Goal: Task Accomplishment & Management: Use online tool/utility

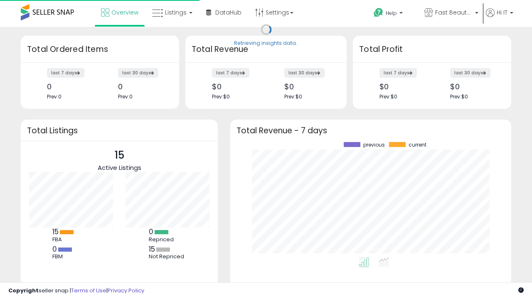
scroll to position [116, 264]
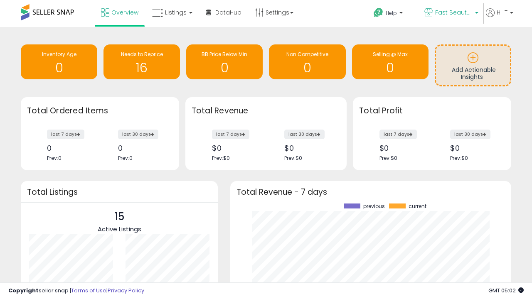
click at [450, 13] on span "Fast Beauty ([GEOGRAPHIC_DATA])" at bounding box center [453, 12] width 37 height 8
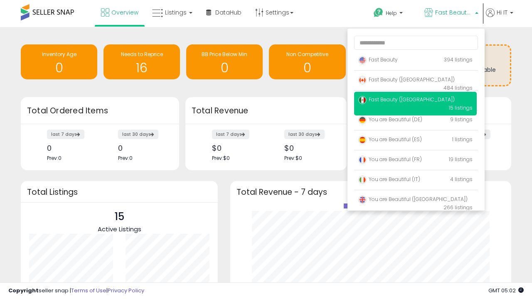
click at [415, 61] on p "Fast Beauty 394 listings" at bounding box center [415, 60] width 123 height 17
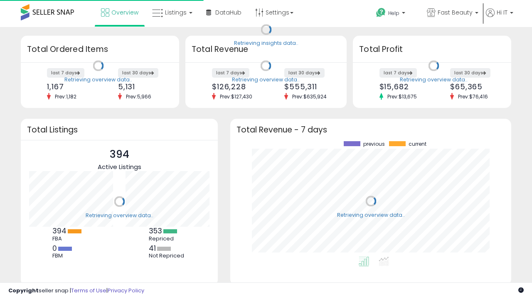
scroll to position [116, 264]
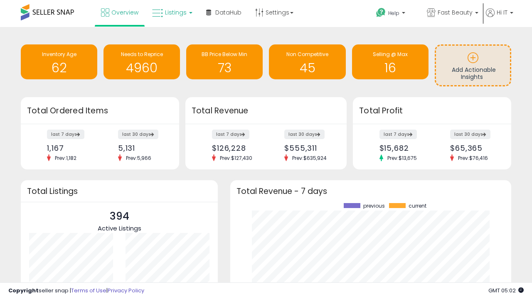
click at [171, 12] on span "Listings" at bounding box center [176, 12] width 22 height 8
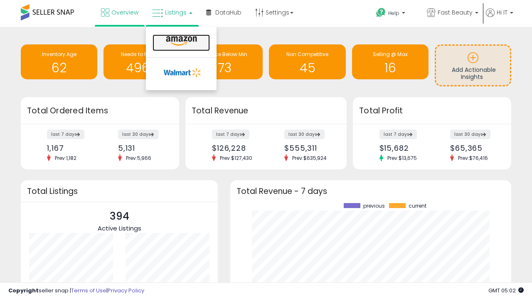
click at [180, 41] on icon at bounding box center [181, 41] width 36 height 11
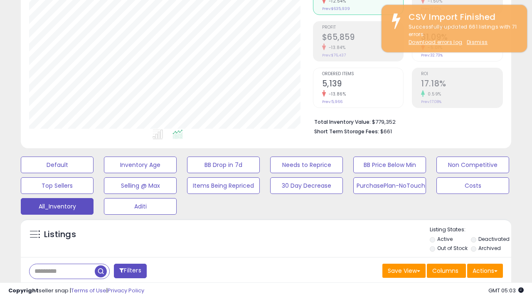
scroll to position [248, 0]
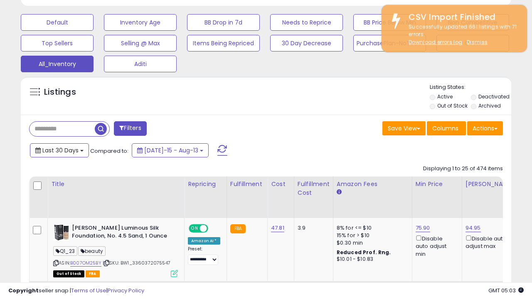
click at [59, 150] on span "Last 30 Days" at bounding box center [60, 150] width 36 height 8
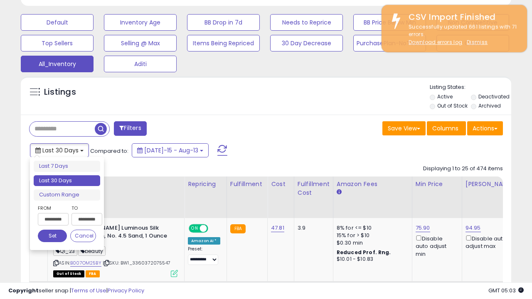
scroll to position [170, 283]
click at [67, 181] on li "Last 30 Days" at bounding box center [67, 180] width 66 height 11
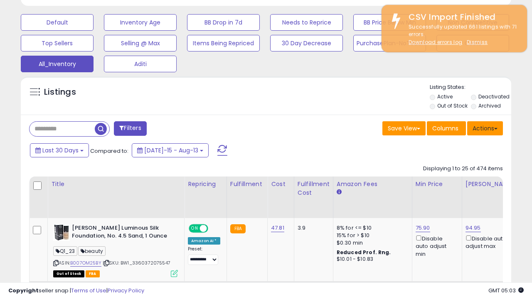
click at [485, 128] on button "Actions" at bounding box center [485, 128] width 36 height 14
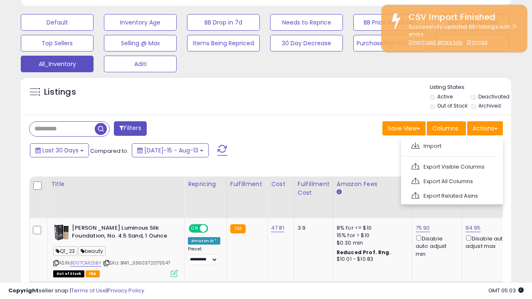
click at [451, 180] on link "Export All Columns" at bounding box center [451, 181] width 91 height 13
